Goal: Check status: Check status

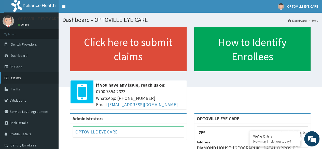
click at [21, 78] on link "Claims" at bounding box center [29, 77] width 59 height 11
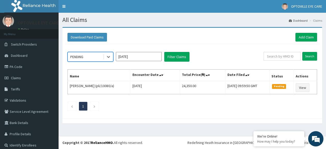
click at [153, 56] on input "[DATE]" at bounding box center [139, 56] width 46 height 9
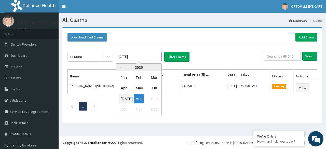
click at [127, 97] on div "Jul" at bounding box center [124, 98] width 10 height 9
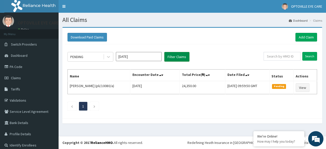
click at [181, 55] on button "Filter Claims" at bounding box center [176, 57] width 25 height 10
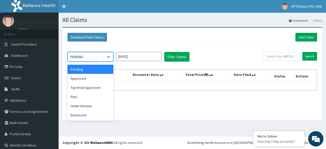
click at [90, 79] on div "Approved" at bounding box center [90, 78] width 46 height 9
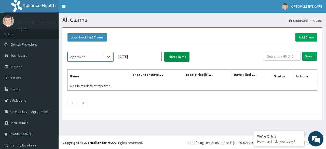
click at [179, 55] on button "Filter Claims" at bounding box center [176, 57] width 25 height 10
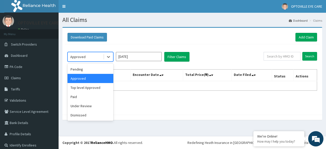
click at [96, 88] on div "Top level Approved" at bounding box center [90, 87] width 46 height 9
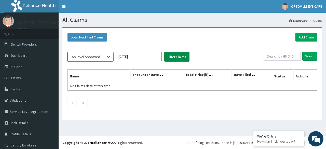
click at [184, 54] on button "Filter Claims" at bounding box center [176, 57] width 25 height 10
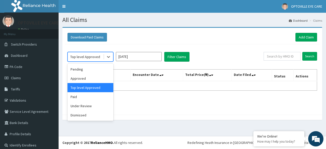
click at [92, 80] on div "Approved" at bounding box center [90, 78] width 46 height 9
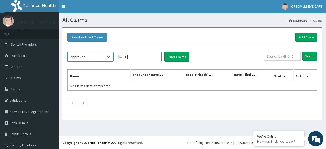
click at [144, 57] on input "Jul 2025" at bounding box center [139, 56] width 46 height 9
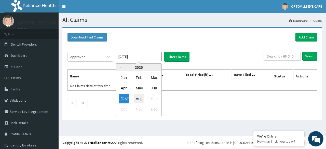
click at [140, 99] on div "Aug" at bounding box center [139, 98] width 10 height 9
type input "Aug 2025"
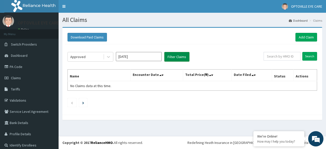
click at [177, 57] on button "Filter Claims" at bounding box center [176, 57] width 25 height 10
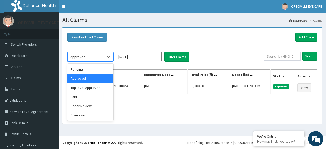
click at [86, 96] on div "Paid" at bounding box center [90, 96] width 46 height 9
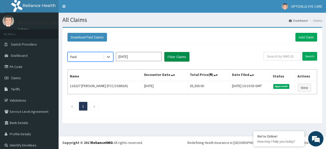
click at [180, 55] on button "Filter Claims" at bounding box center [176, 57] width 25 height 10
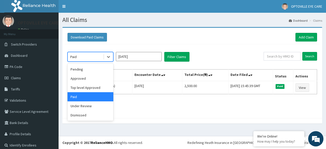
click at [97, 86] on div "Top level Approved" at bounding box center [90, 87] width 46 height 9
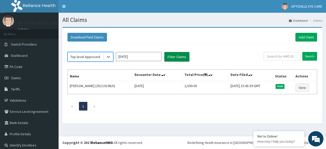
click at [181, 56] on button "Filter Claims" at bounding box center [176, 57] width 25 height 10
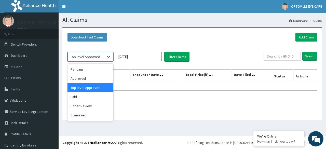
click at [91, 70] on div "Pending" at bounding box center [90, 69] width 46 height 9
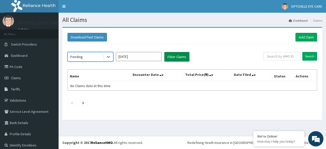
click at [179, 55] on button "Filter Claims" at bounding box center [176, 57] width 25 height 10
